Goal: Information Seeking & Learning: Learn about a topic

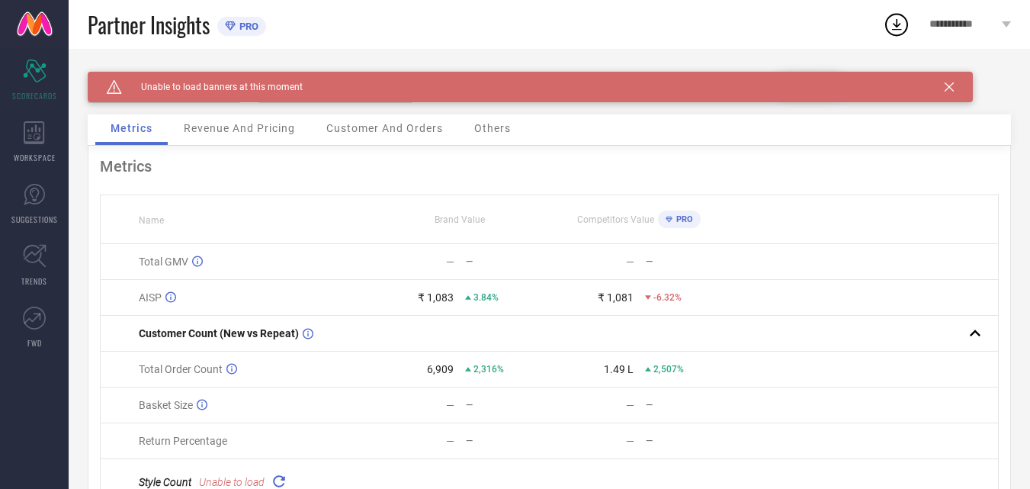
click at [214, 127] on span "Revenue And Pricing" at bounding box center [239, 128] width 111 height 12
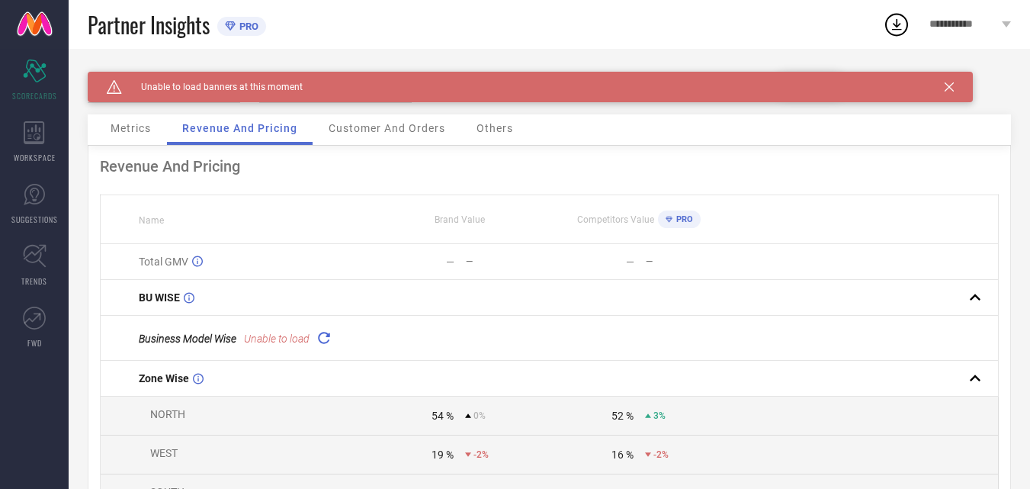
click at [403, 119] on div "Customer And Orders" at bounding box center [386, 129] width 147 height 31
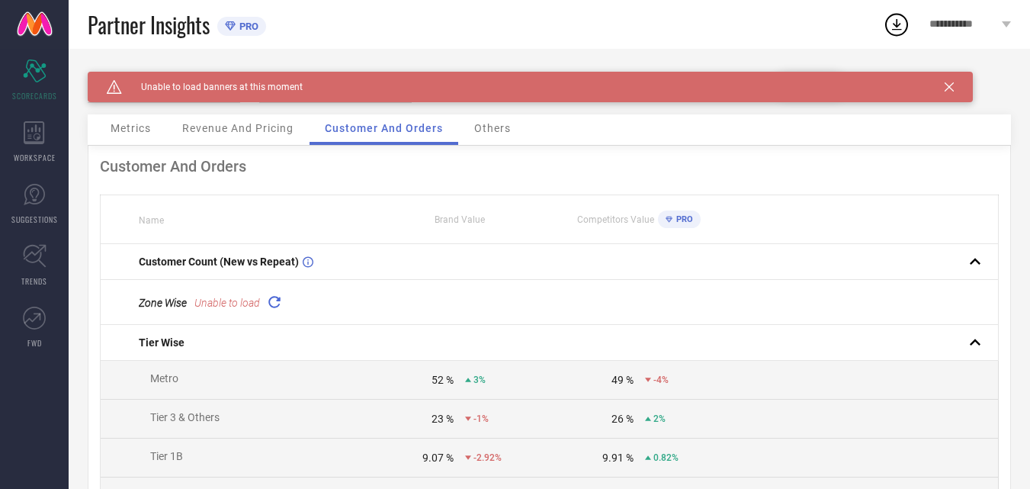
click at [277, 297] on icon at bounding box center [274, 302] width 18 height 18
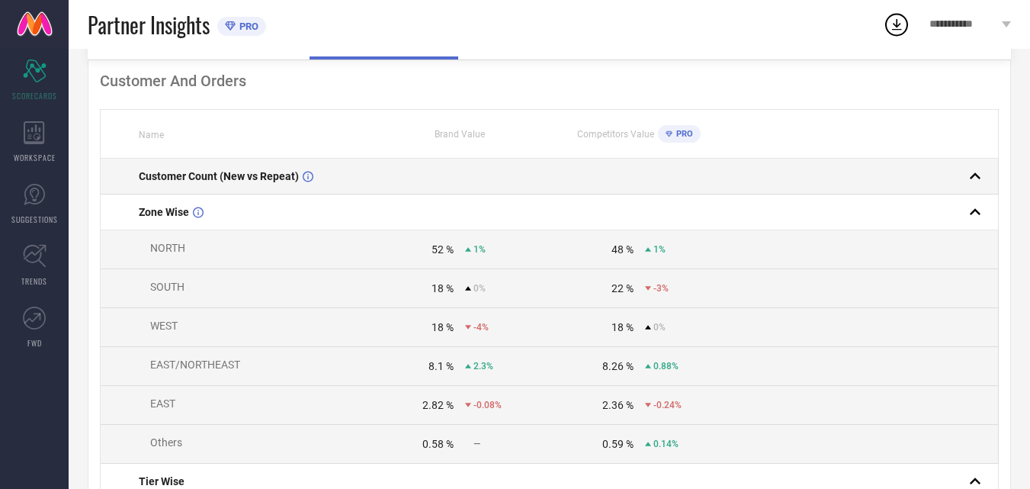
scroll to position [76, 0]
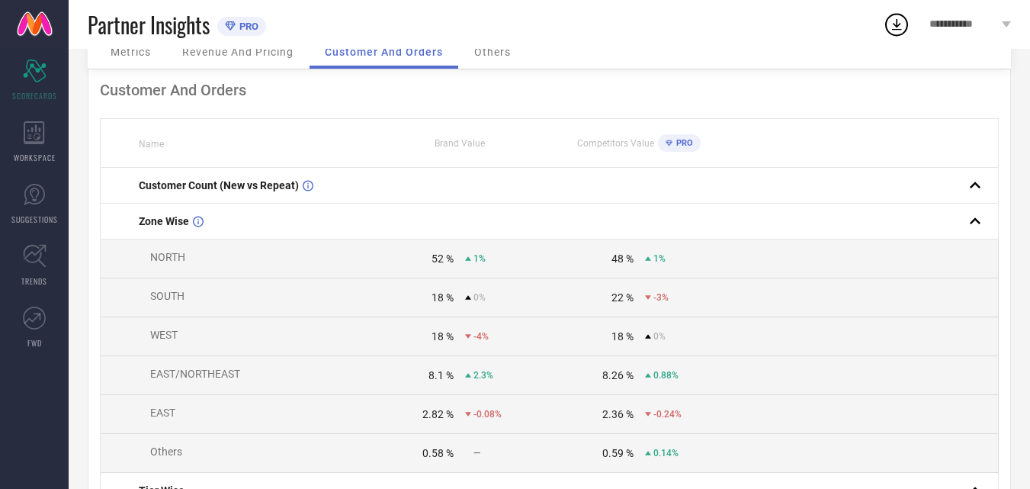
click at [470, 149] on span "Brand Value" at bounding box center [460, 143] width 50 height 11
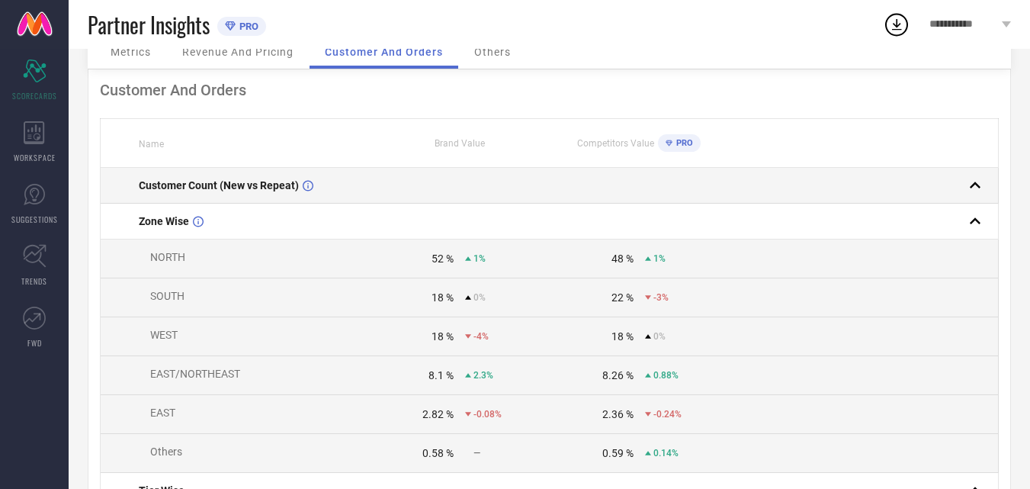
click at [978, 185] on rect at bounding box center [975, 185] width 21 height 21
click at [972, 184] on rect at bounding box center [975, 185] width 21 height 21
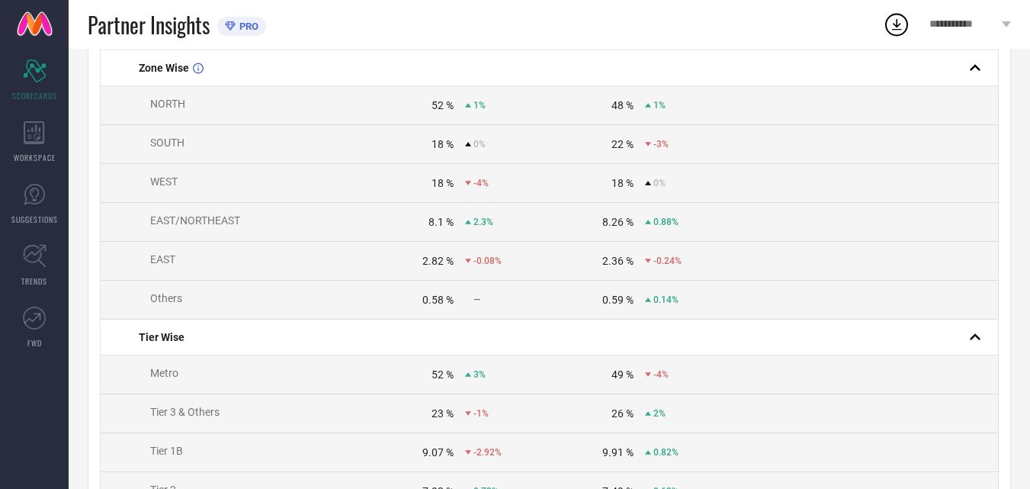
scroll to position [229, 0]
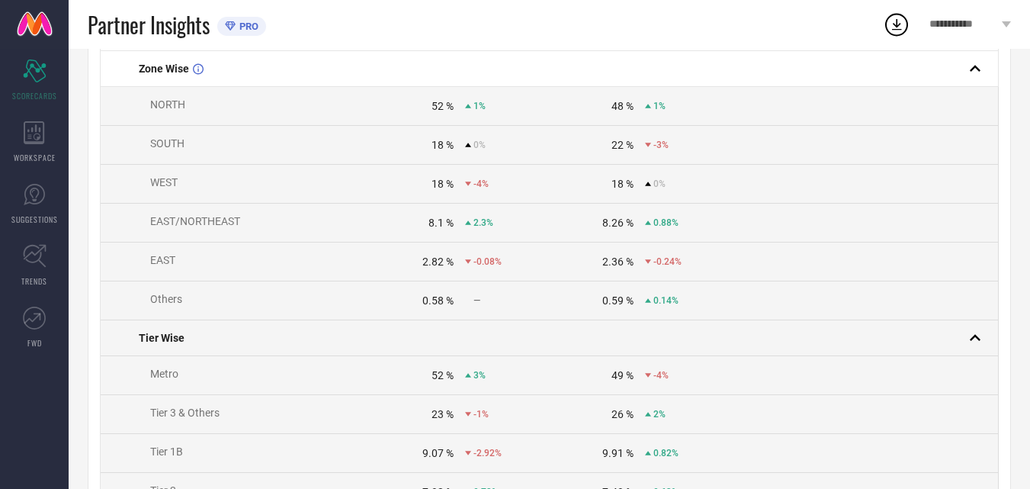
click at [167, 344] on span "Tier Wise" at bounding box center [162, 338] width 46 height 12
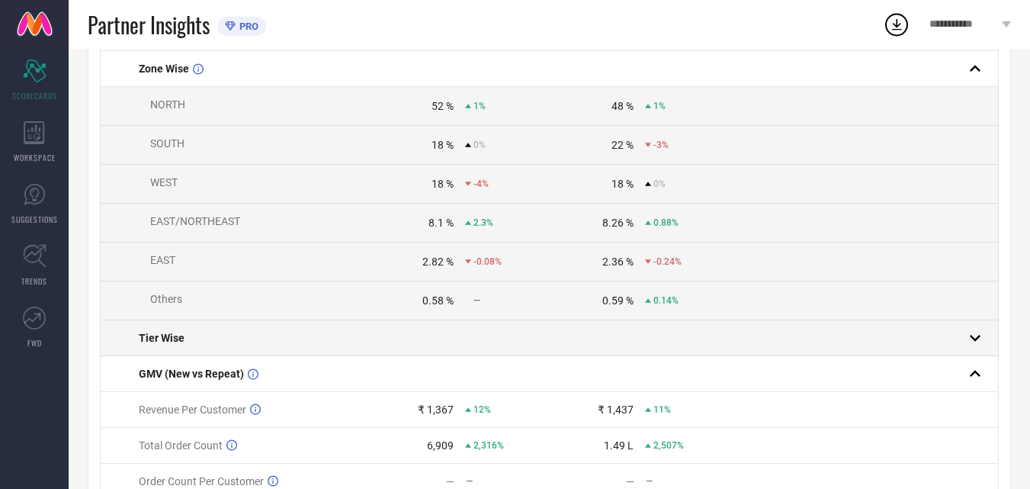
click at [167, 344] on span "Tier Wise" at bounding box center [162, 338] width 46 height 12
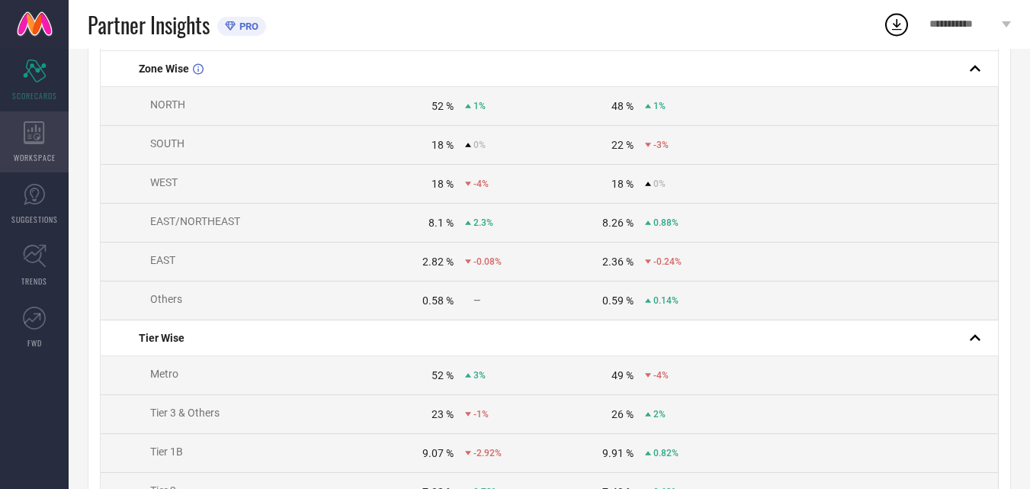
click at [40, 146] on div "WORKSPACE" at bounding box center [34, 141] width 69 height 61
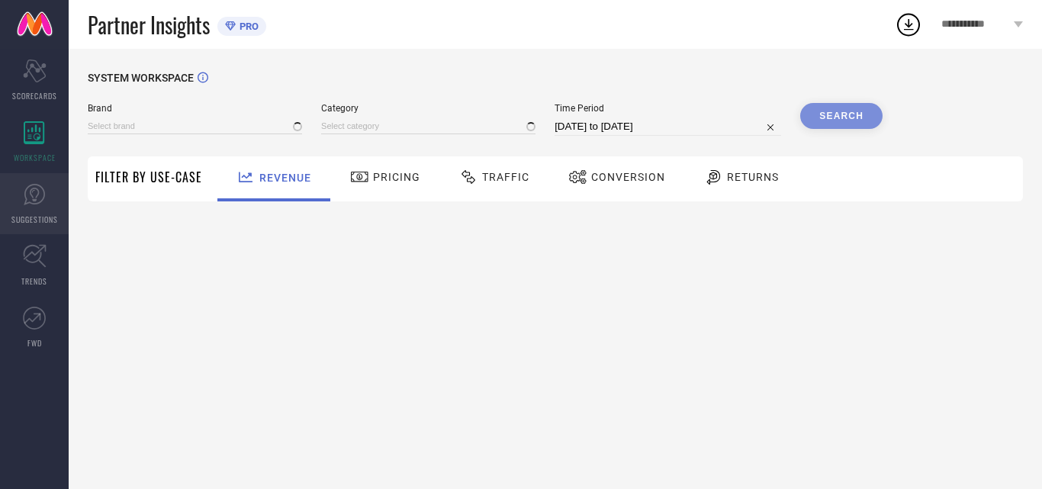
type input "QAZMI"
type input "All"
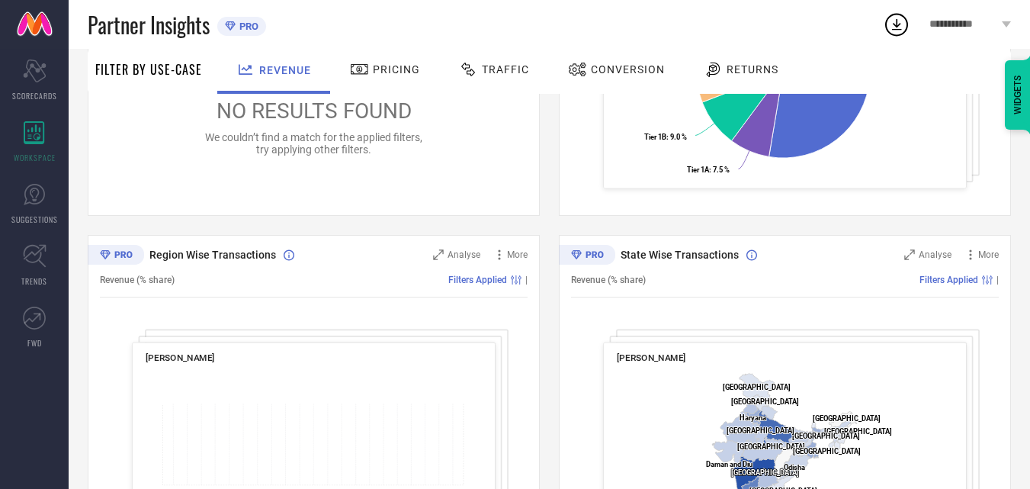
scroll to position [426, 0]
click at [403, 66] on span "Pricing" at bounding box center [396, 69] width 47 height 12
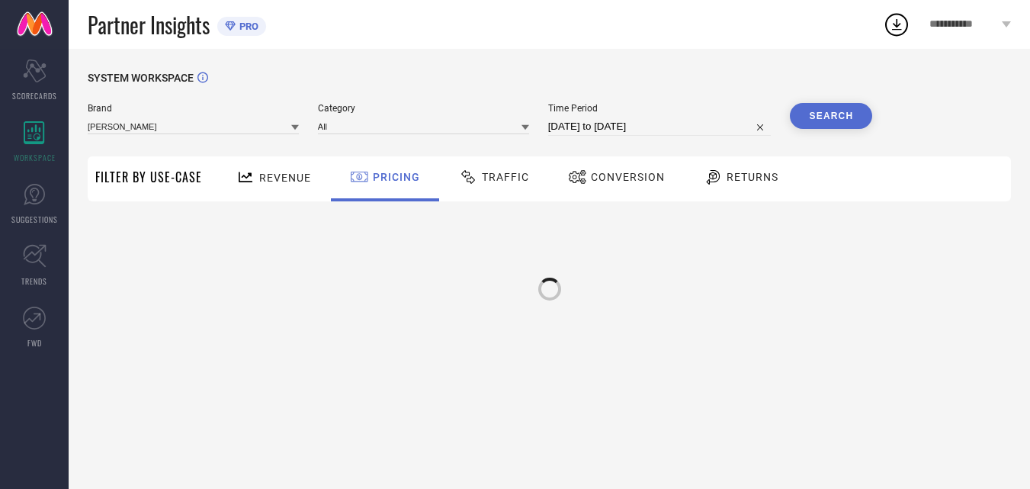
scroll to position [0, 0]
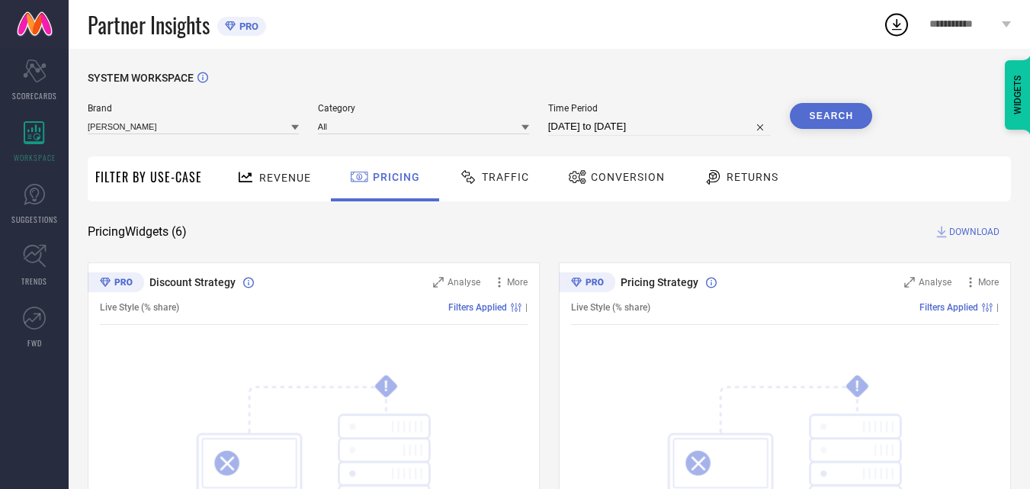
click at [483, 175] on span "Traffic" at bounding box center [505, 177] width 47 height 12
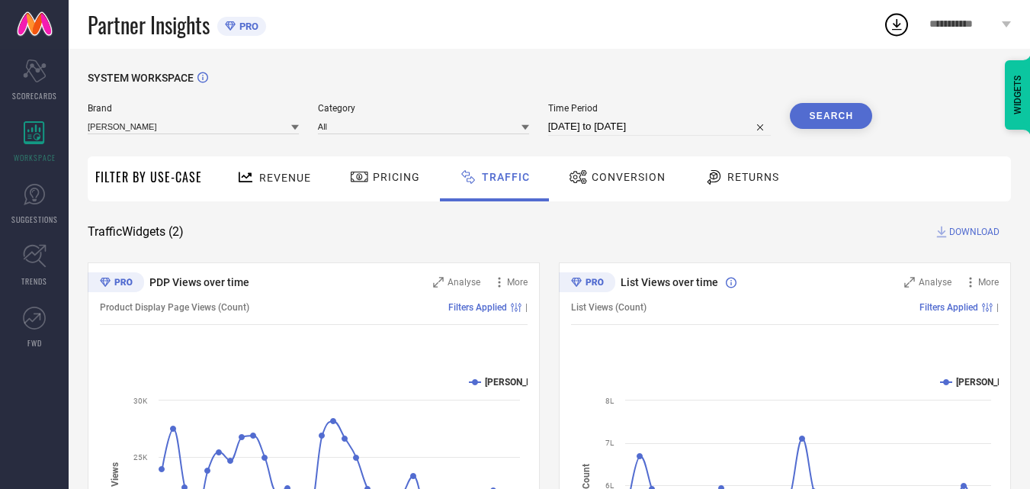
click at [601, 171] on span "Conversion" at bounding box center [629, 177] width 74 height 12
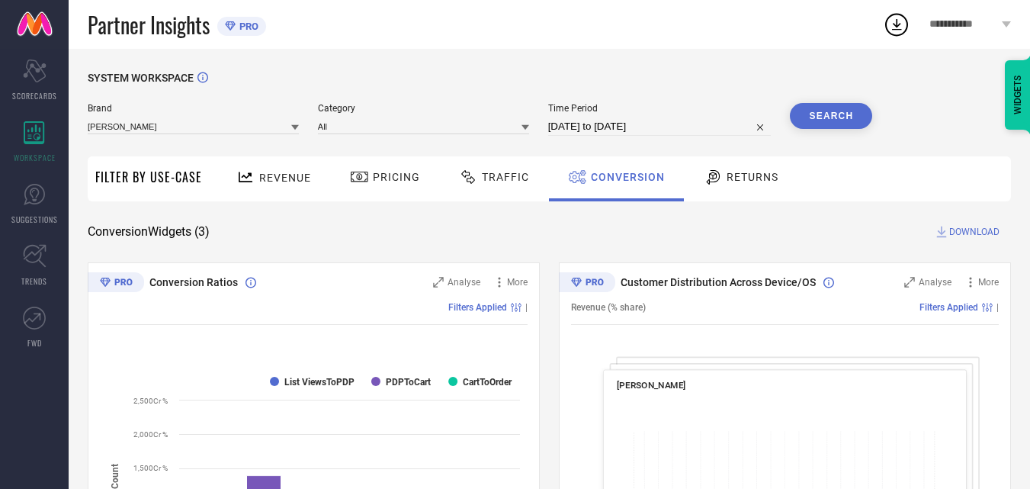
click at [727, 178] on span "Returns" at bounding box center [753, 177] width 52 height 12
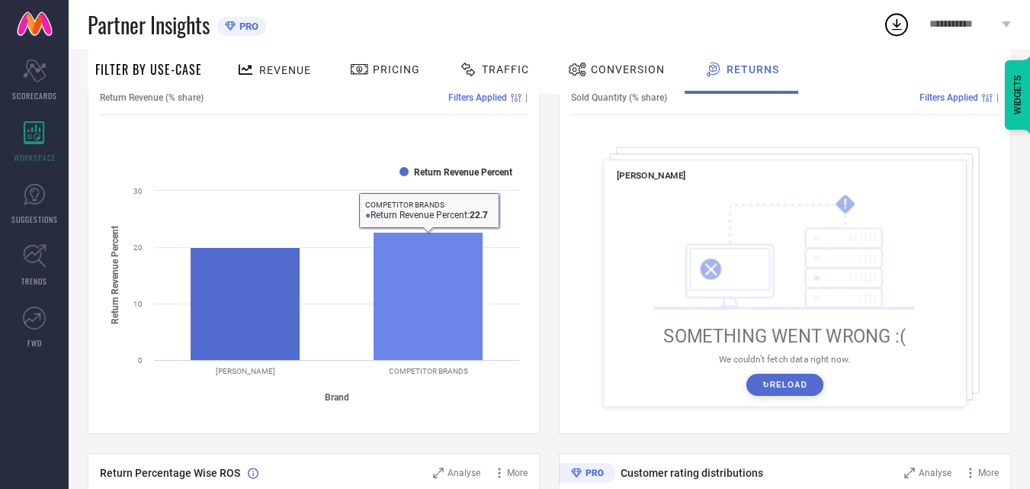
scroll to position [305, 0]
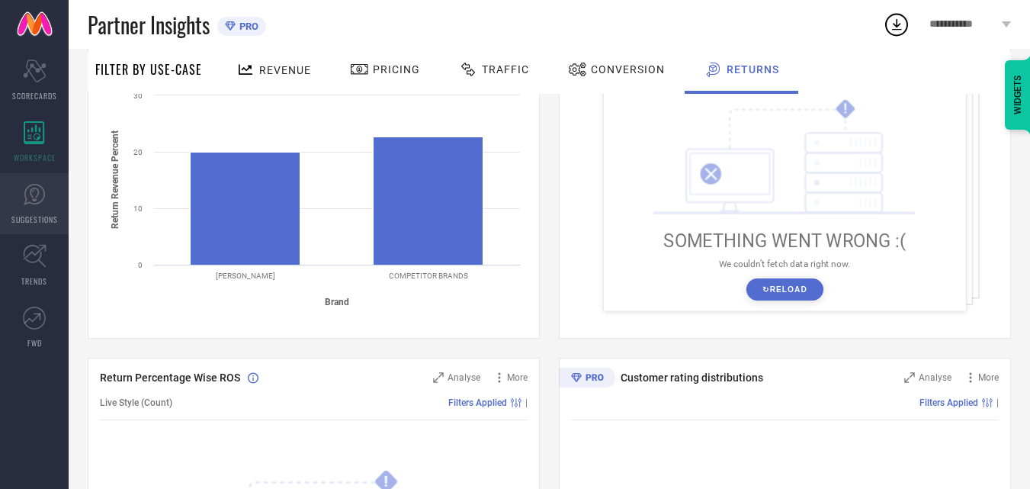
click at [63, 210] on link "SUGGESTIONS" at bounding box center [34, 203] width 69 height 61
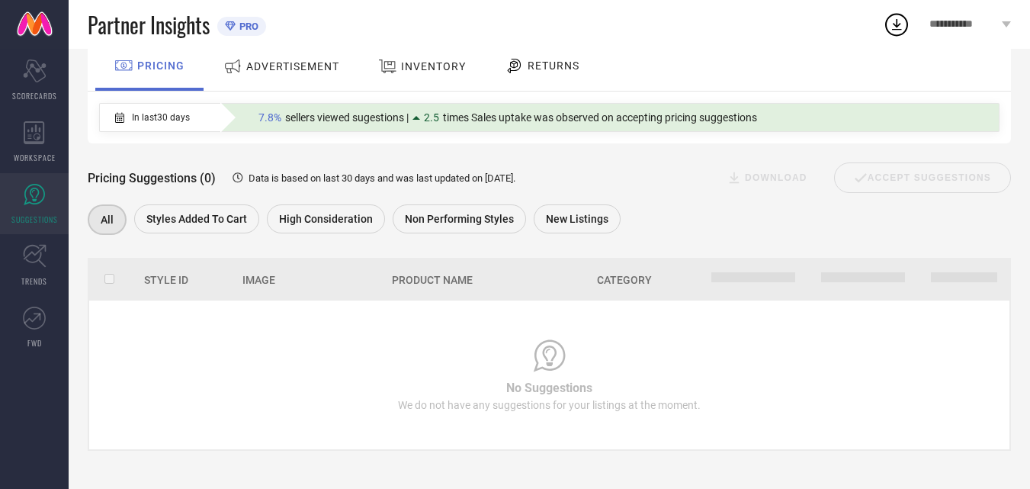
scroll to position [111, 0]
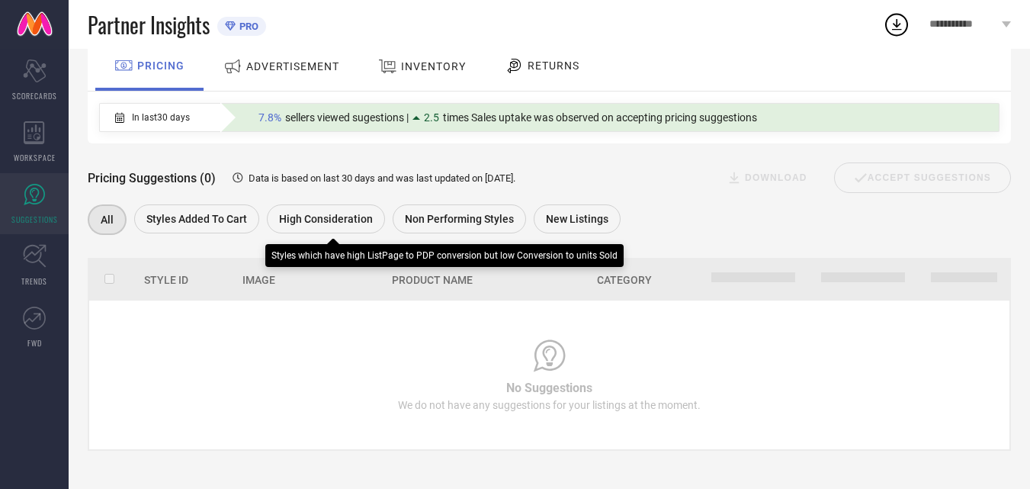
click at [309, 220] on span "High Consideration" at bounding box center [326, 219] width 94 height 12
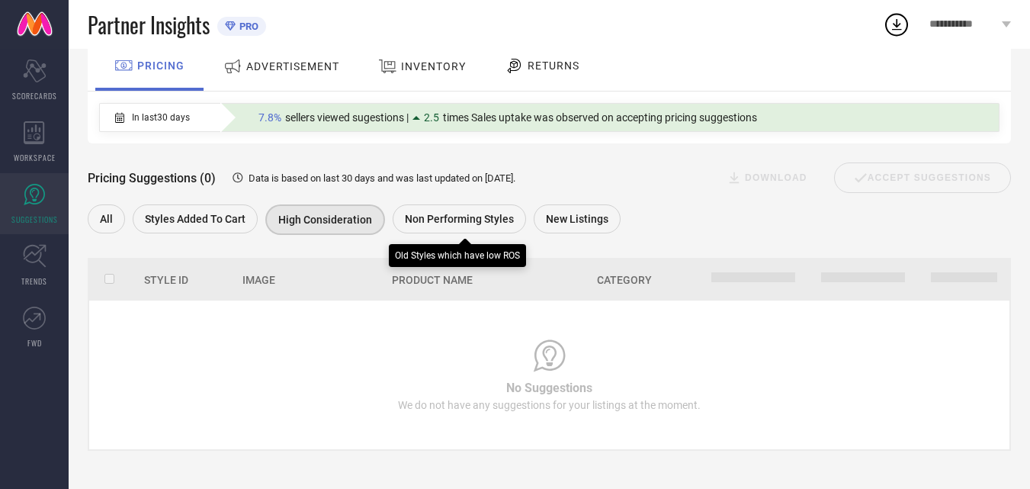
click at [438, 231] on div "Non Performing Styles" at bounding box center [459, 218] width 133 height 29
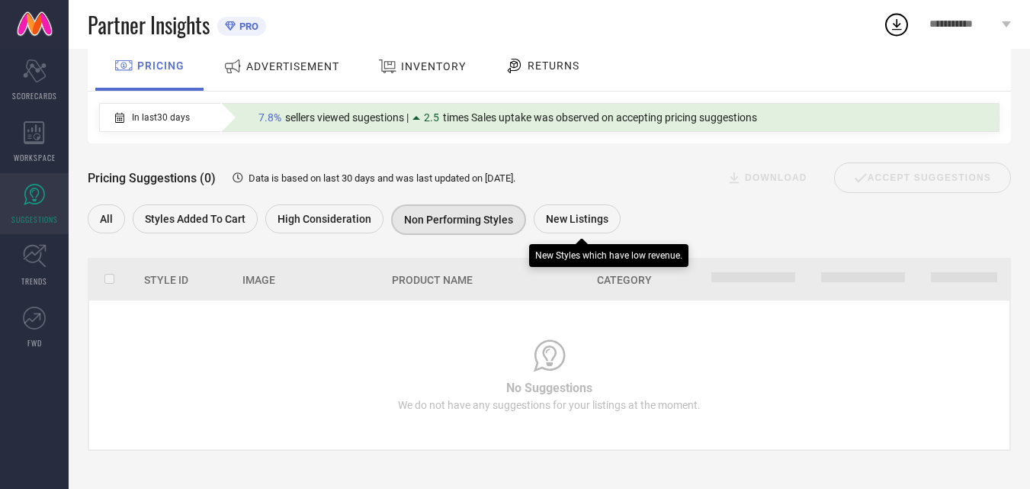
click at [562, 226] on div "New Listings" at bounding box center [577, 218] width 87 height 29
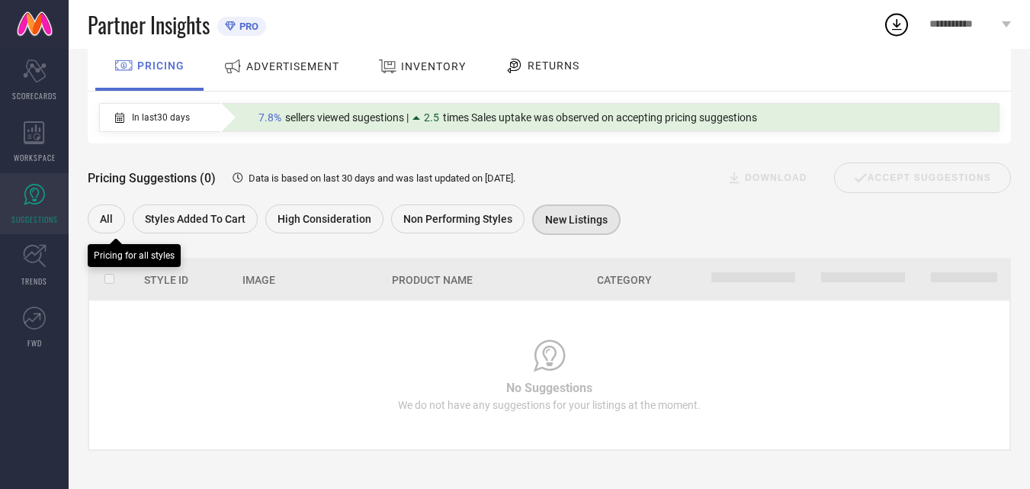
click at [97, 220] on div "All" at bounding box center [106, 218] width 37 height 29
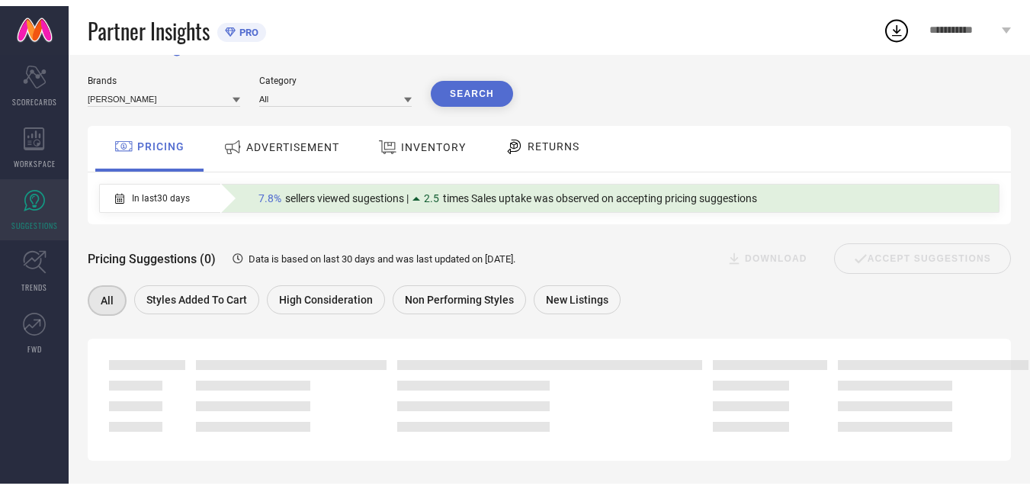
scroll to position [0, 0]
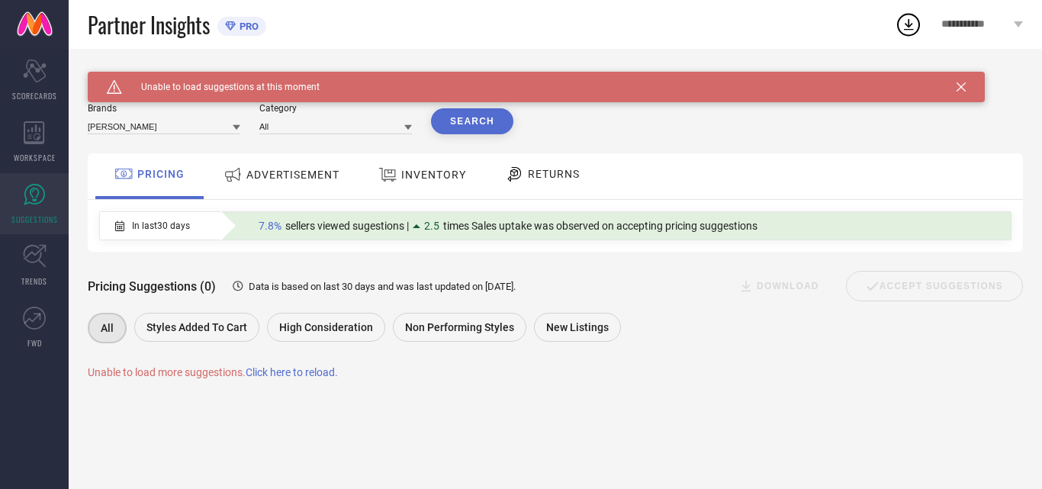
click at [314, 178] on span "ADVERTISEMENT" at bounding box center [292, 175] width 93 height 12
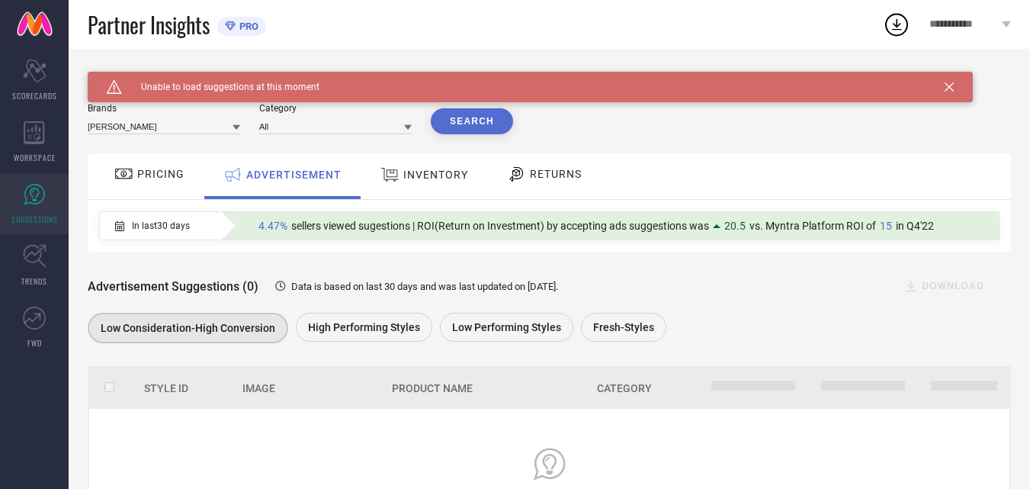
click at [416, 169] on span "INVENTORY" at bounding box center [435, 175] width 65 height 12
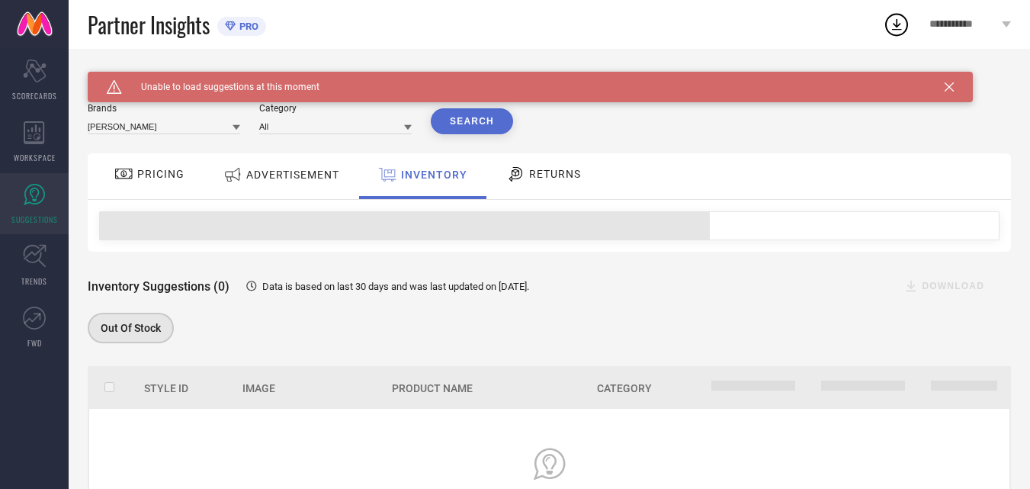
click at [553, 175] on span "RETURNS" at bounding box center [555, 174] width 52 height 12
